Goal: Information Seeking & Learning: Learn about a topic

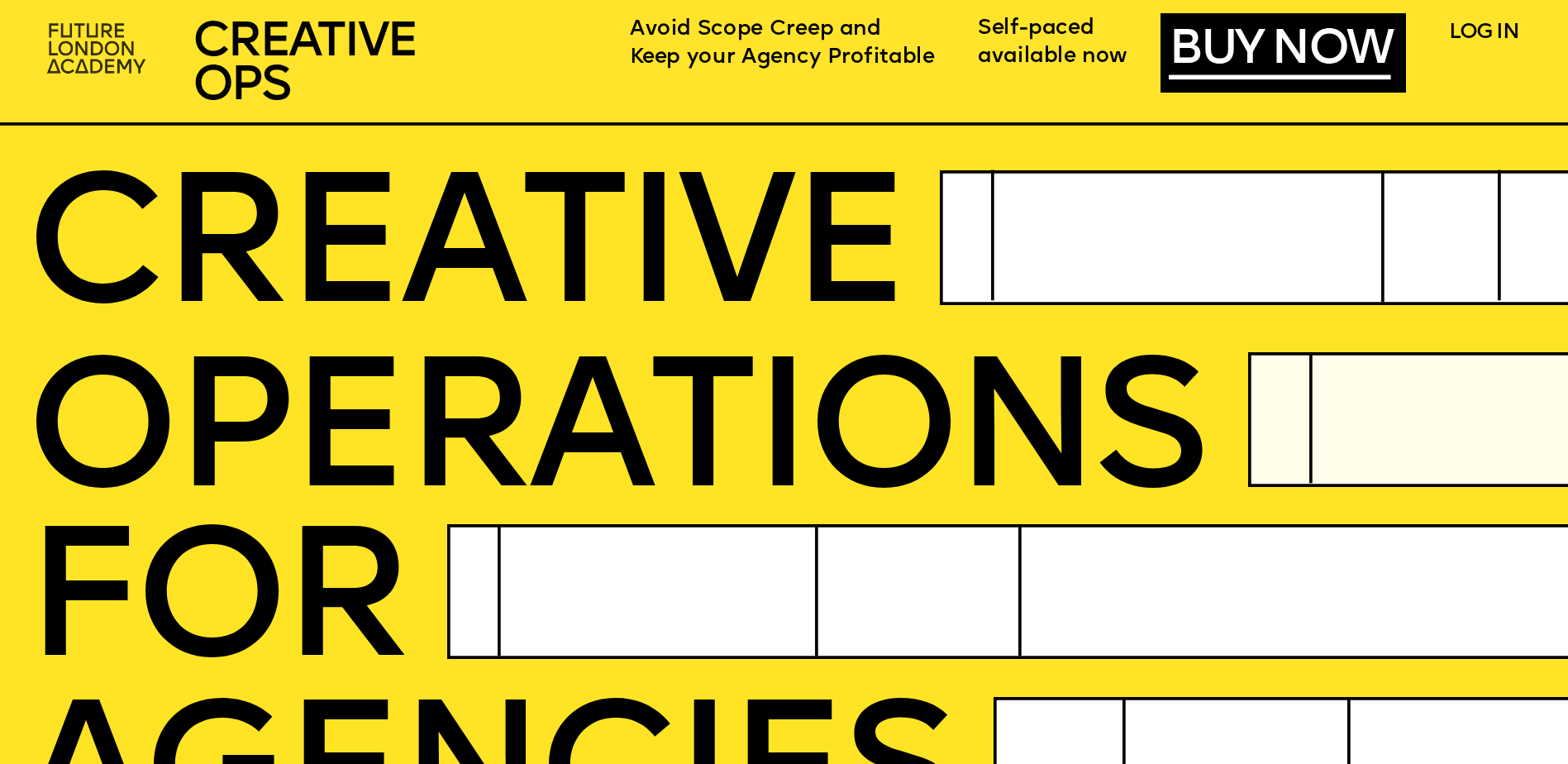
click at [114, 53] on img at bounding box center [98, 50] width 121 height 72
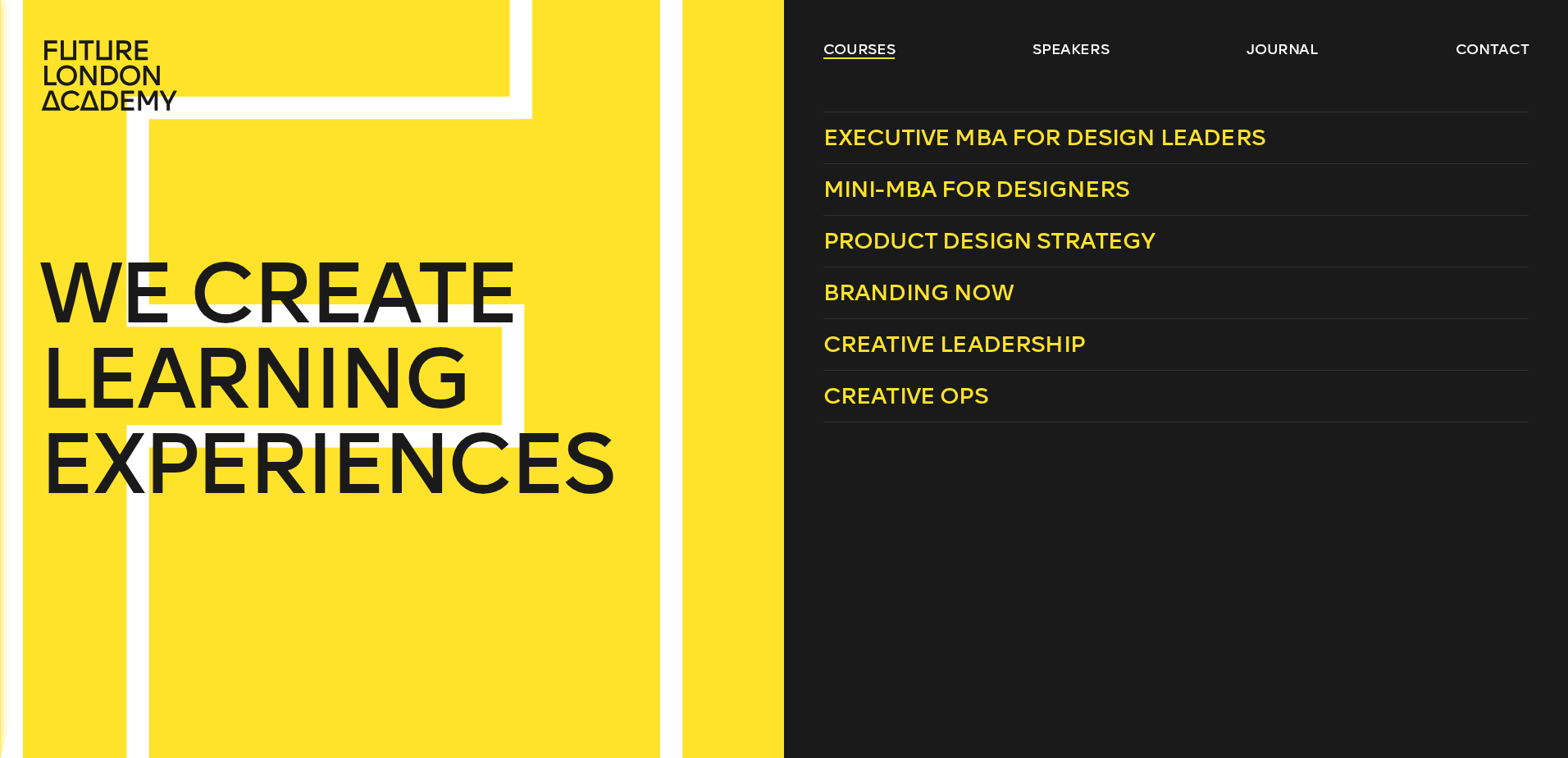
click at [853, 47] on link "courses" at bounding box center [859, 50] width 72 height 20
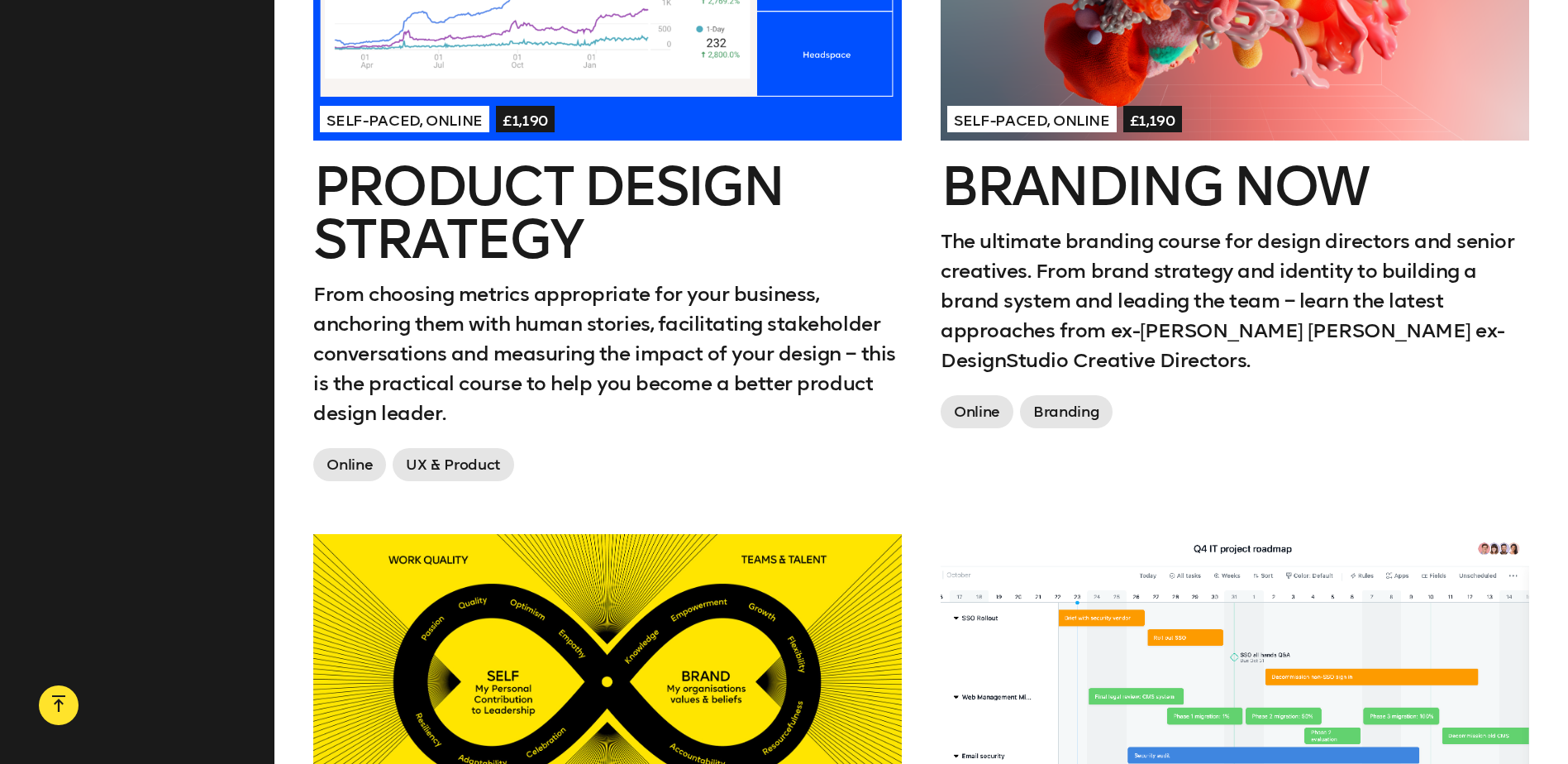
scroll to position [1240, 0]
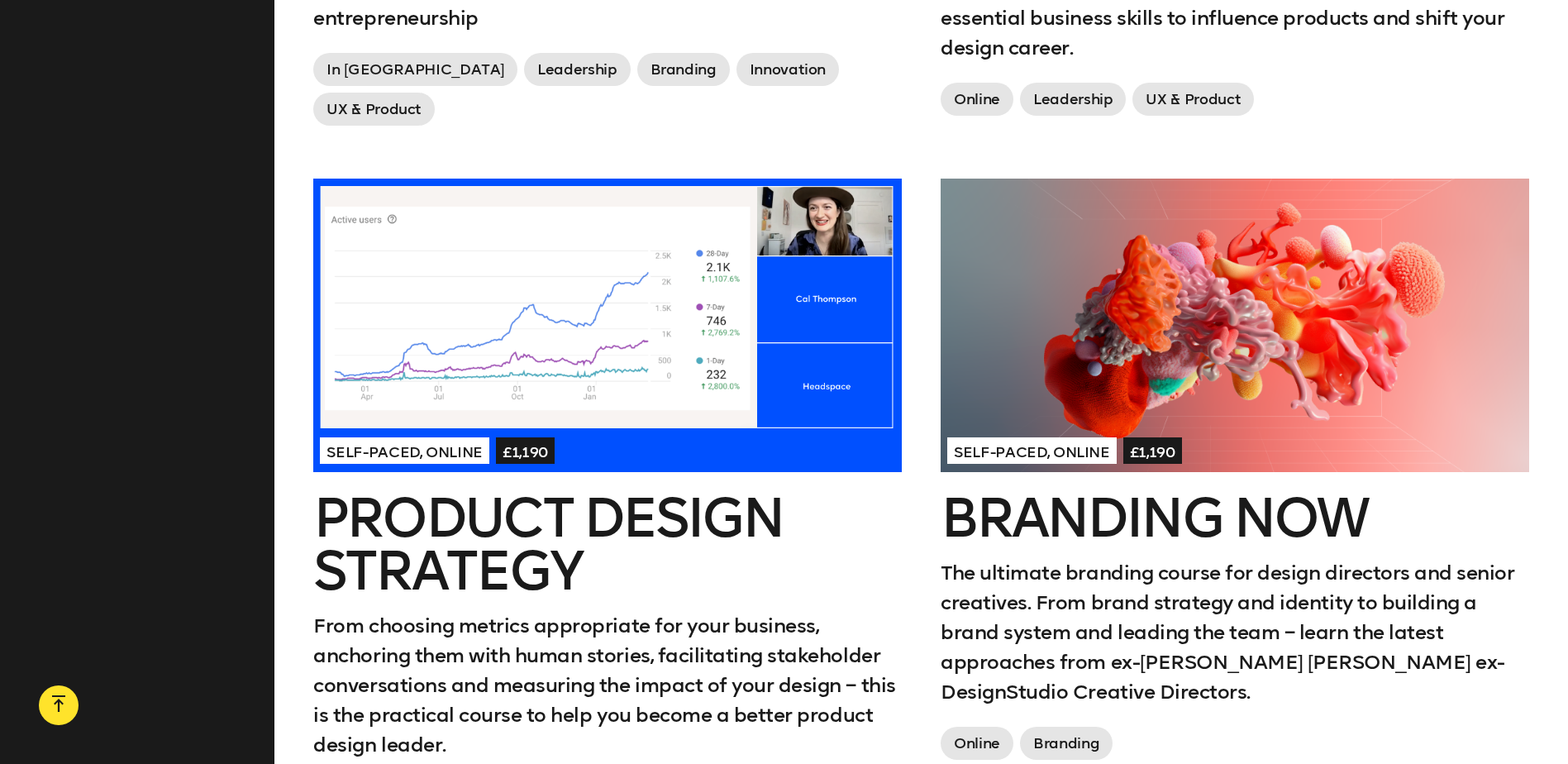
click at [1222, 323] on div at bounding box center [1234, 326] width 588 height 295
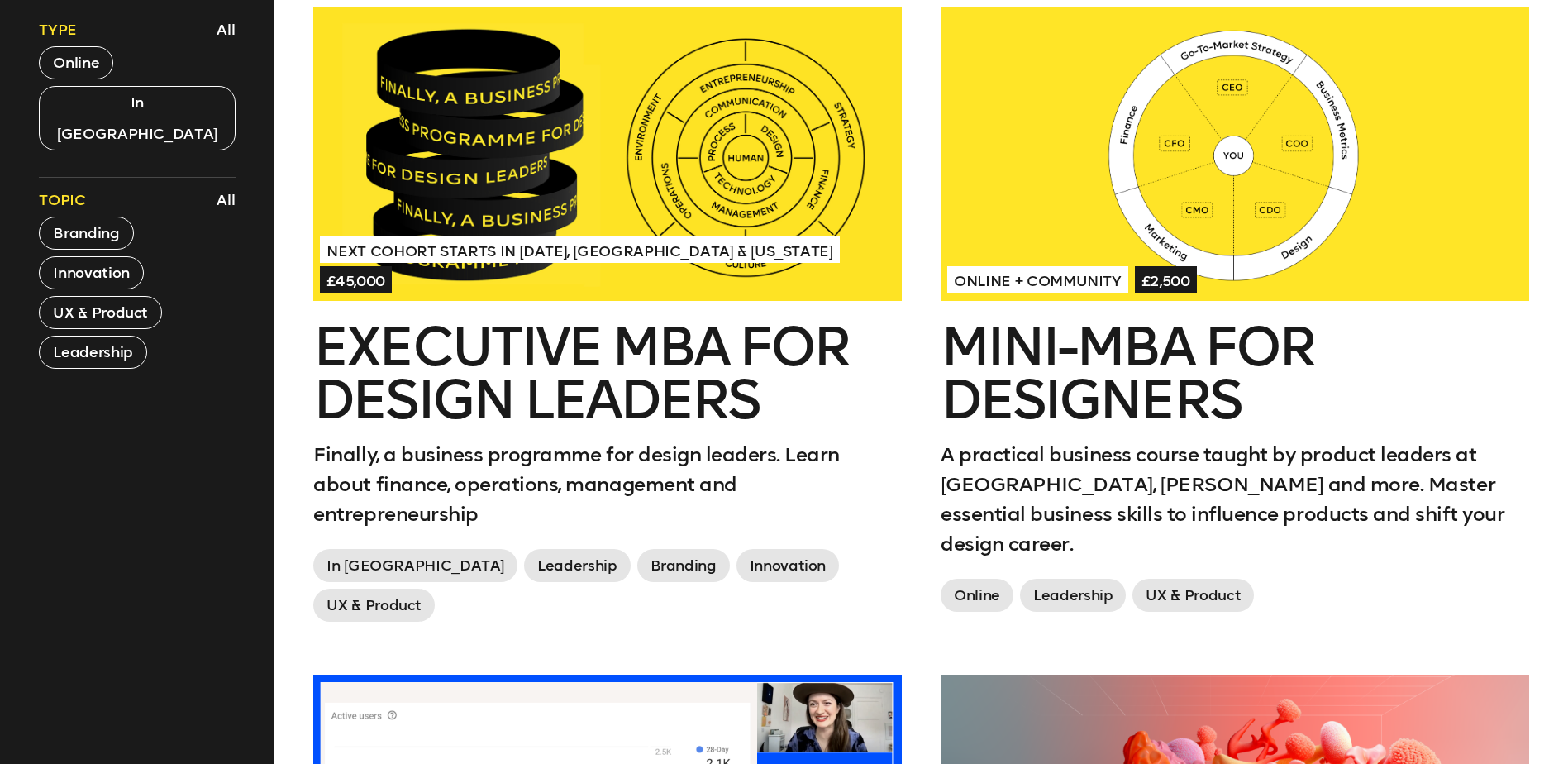
scroll to position [1405, 0]
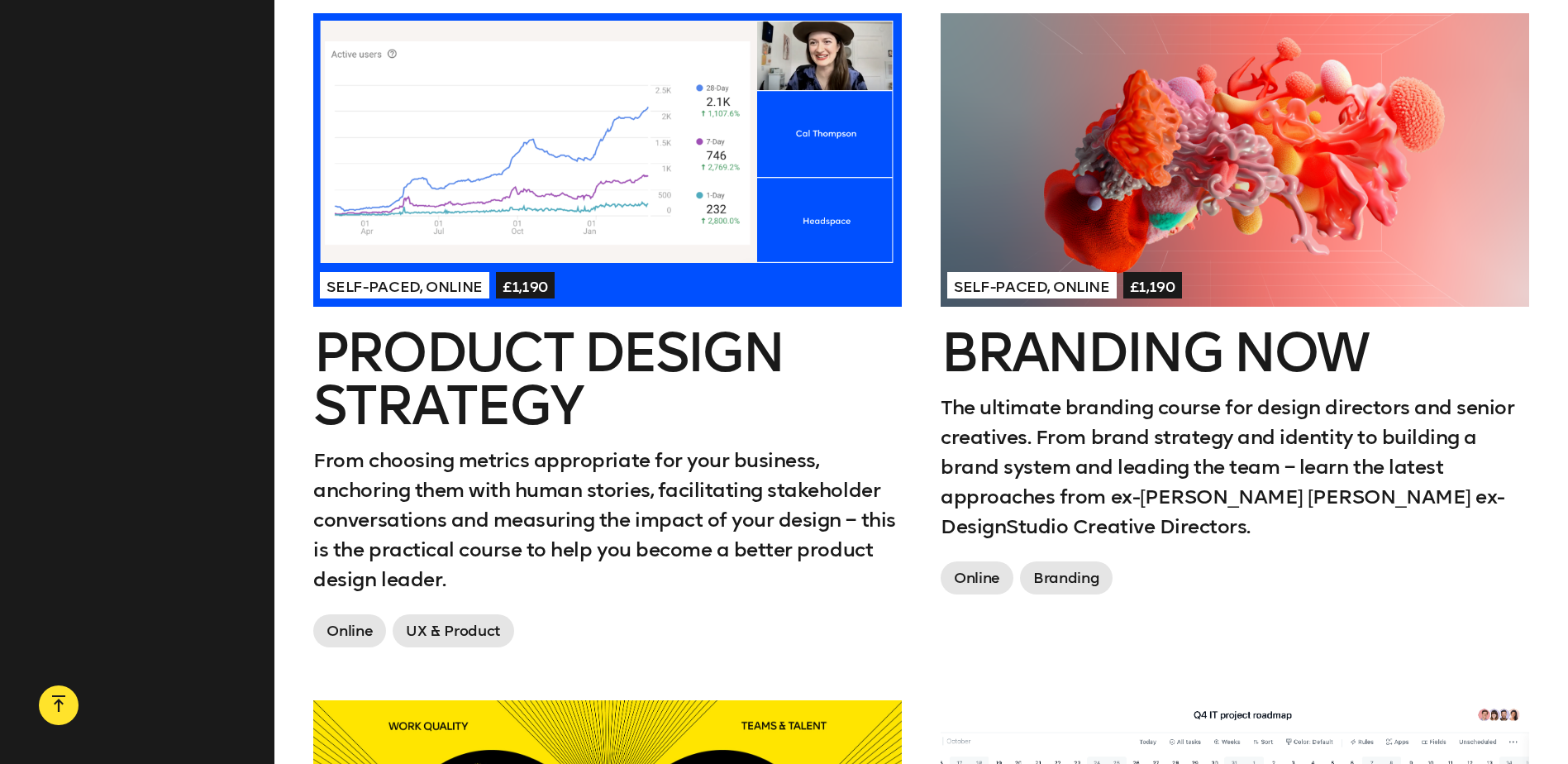
click at [1064, 561] on span "Branding" at bounding box center [1067, 577] width 93 height 33
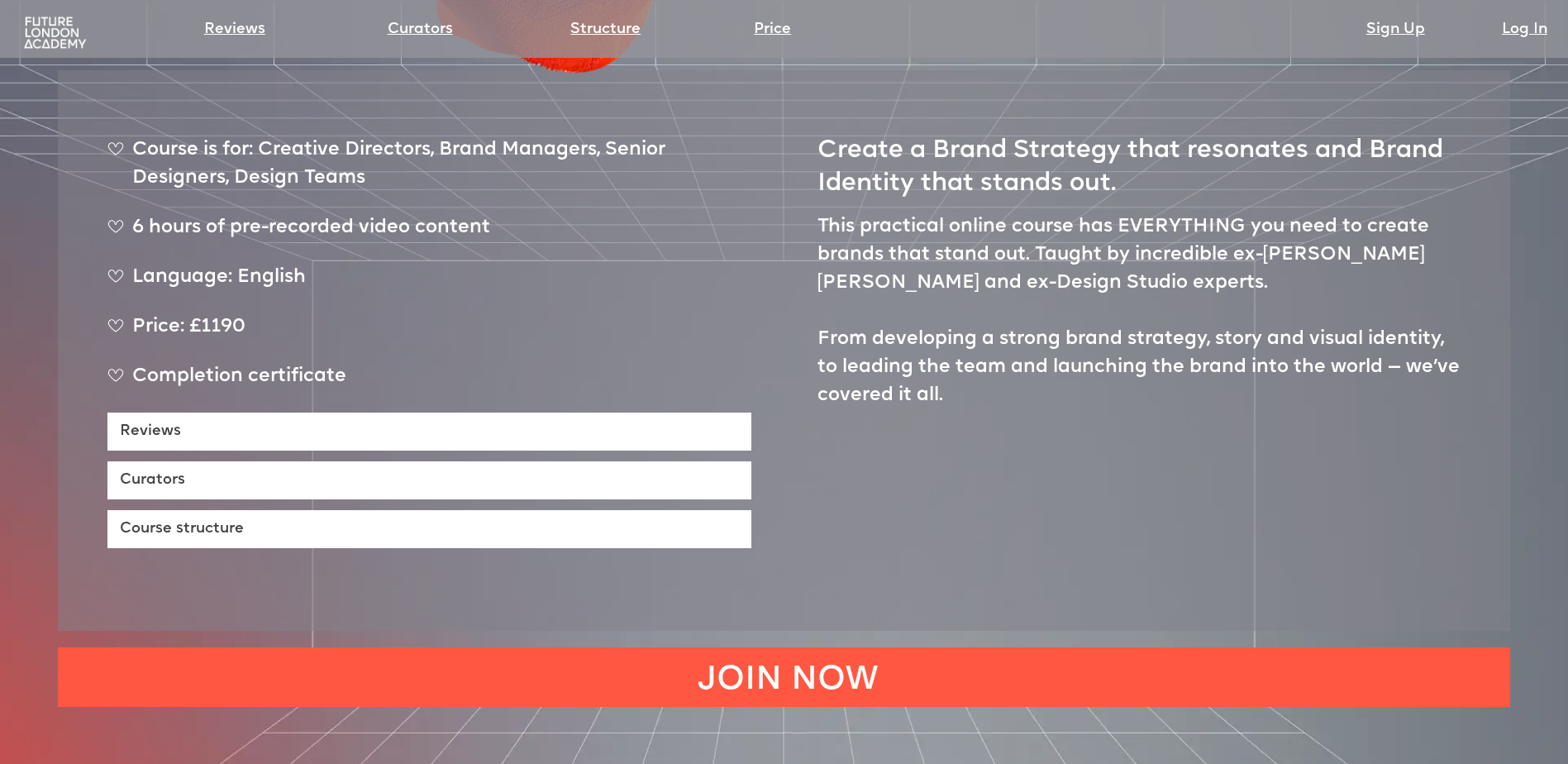
scroll to position [1157, 0]
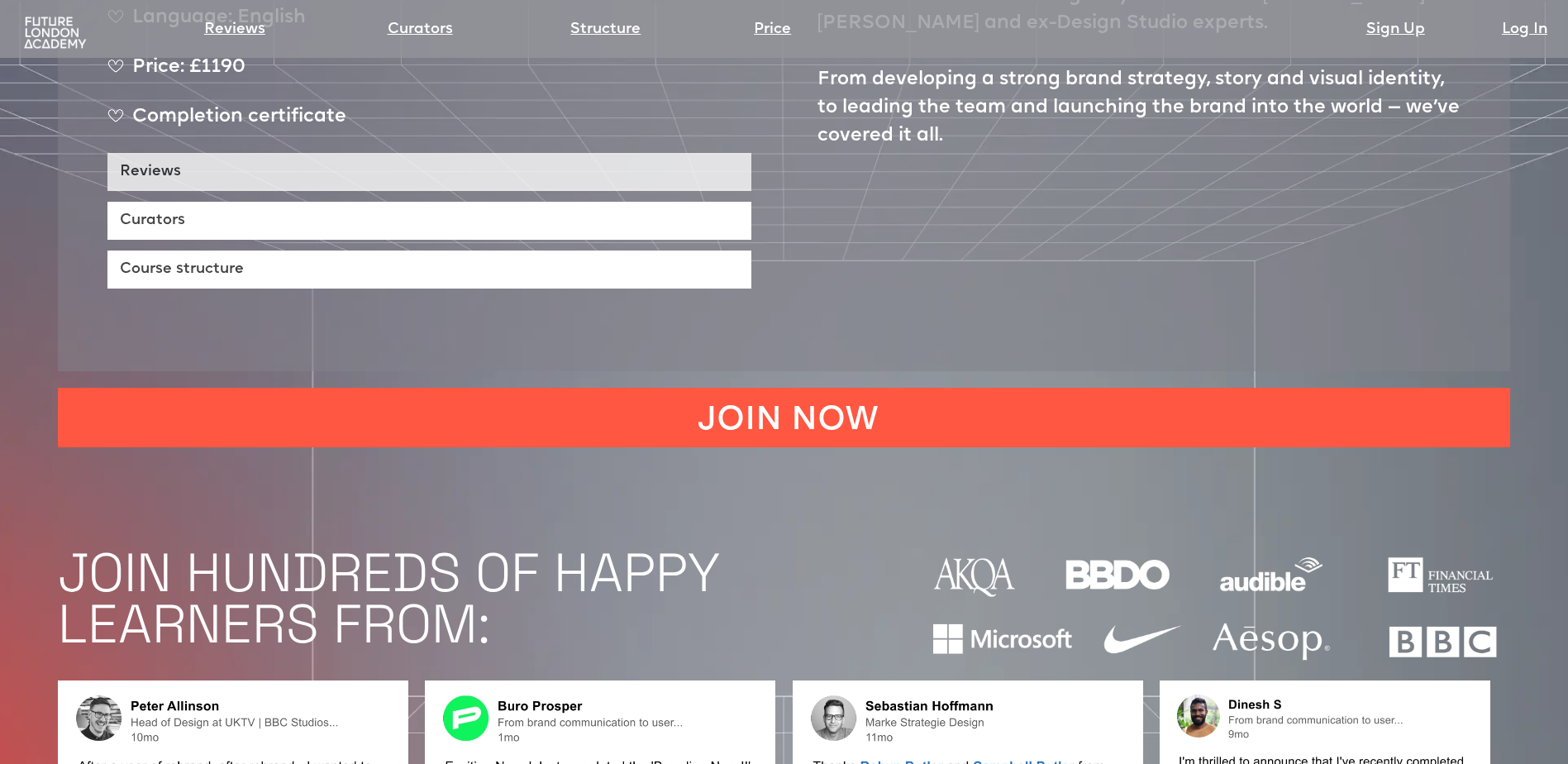
click at [141, 153] on link "Reviews" at bounding box center [429, 172] width 644 height 38
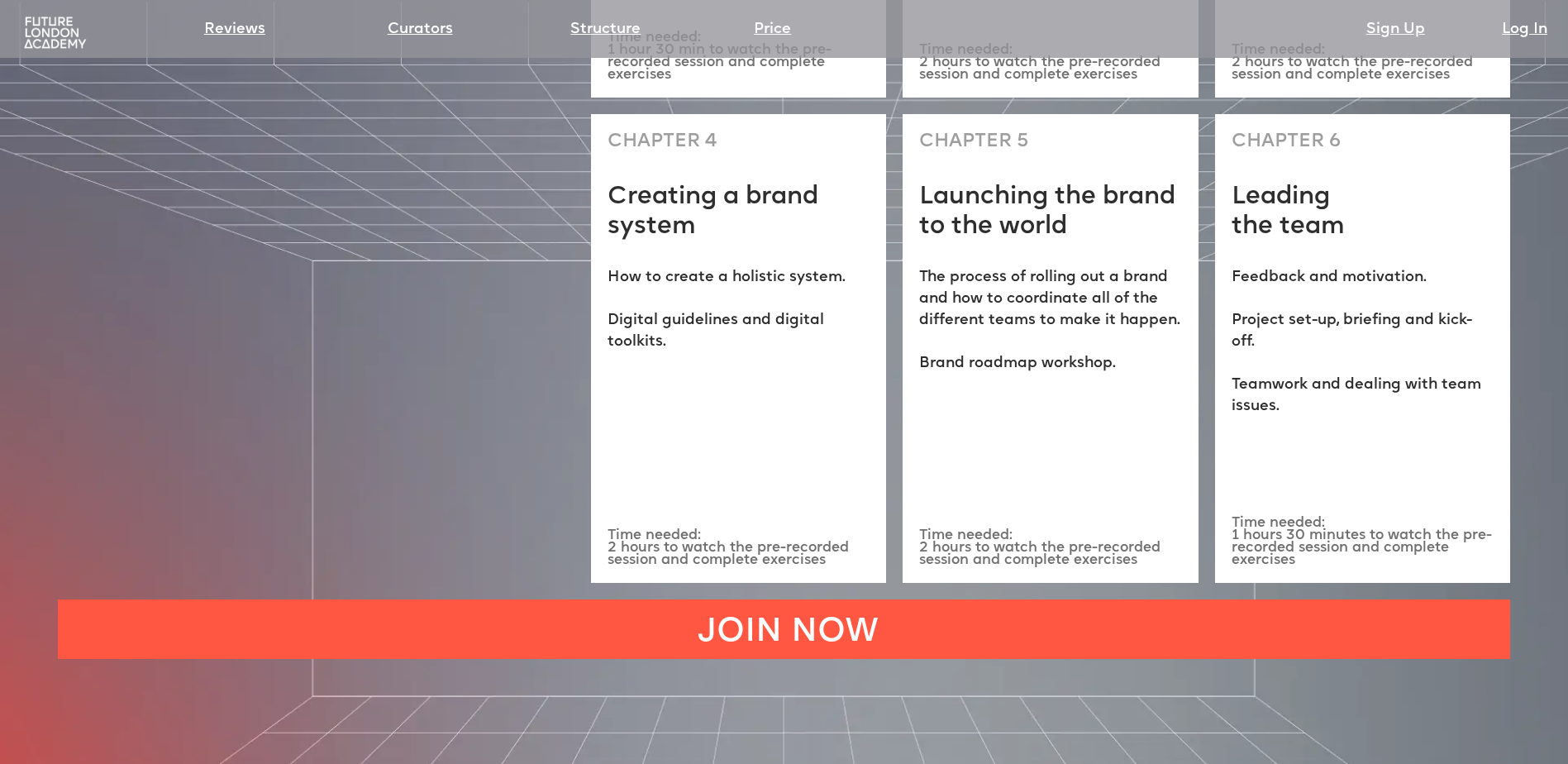
scroll to position [4713, 0]
